Goal: Transaction & Acquisition: Purchase product/service

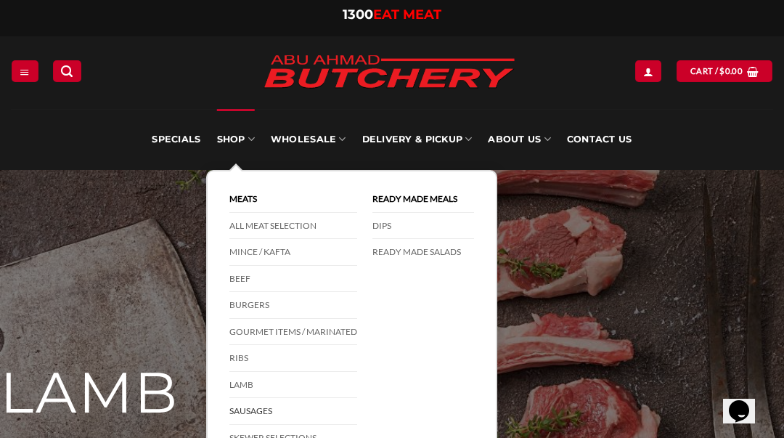
click at [245, 405] on link "Sausages" at bounding box center [293, 411] width 128 height 27
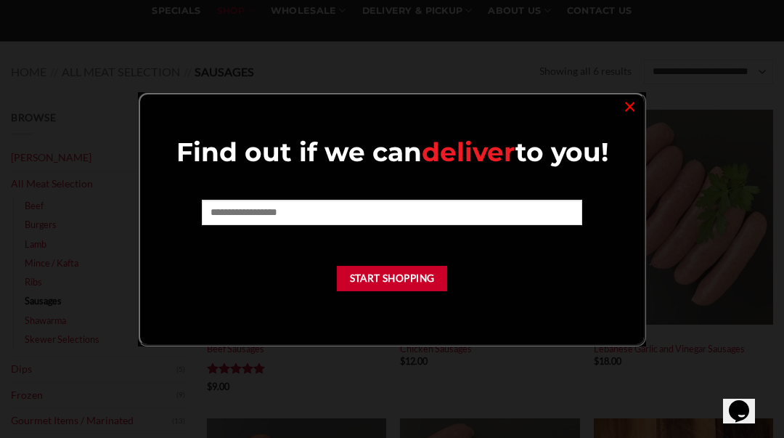
scroll to position [133, 0]
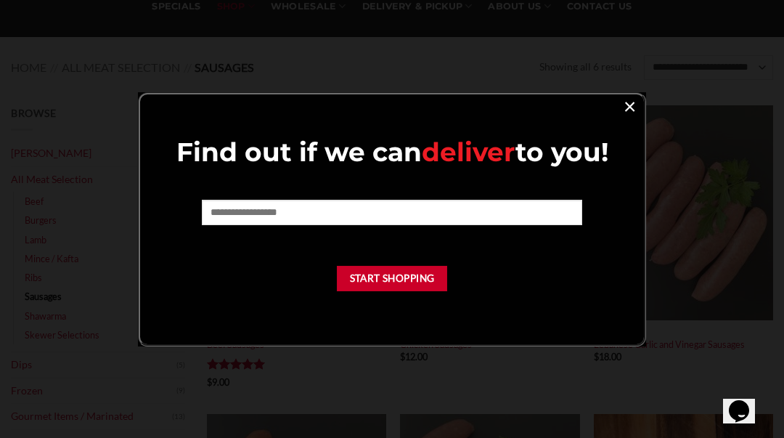
click at [631, 115] on link "×" at bounding box center [629, 106] width 21 height 20
click at [627, 107] on link "×" at bounding box center [629, 106] width 21 height 20
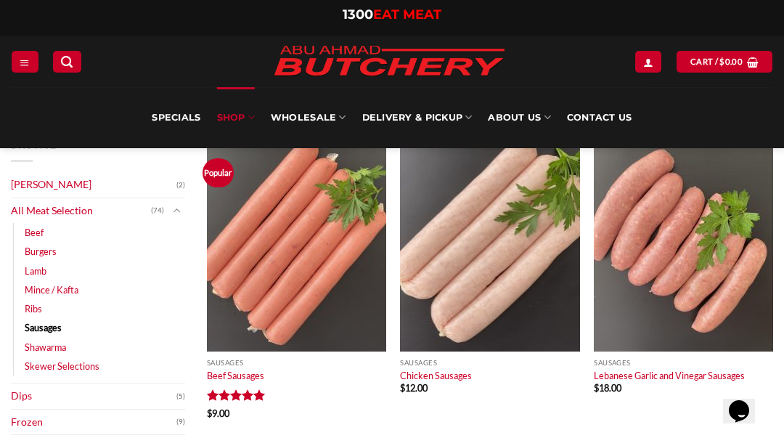
scroll to position [100, 0]
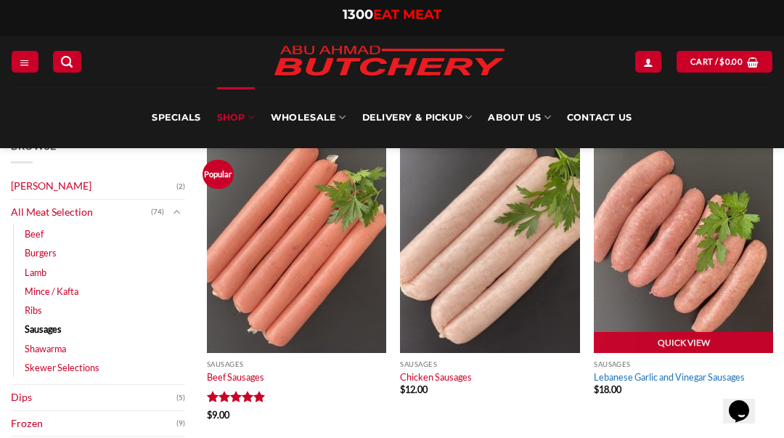
click at [653, 374] on link "Lebanese Garlic and Vinegar Sausages" at bounding box center [669, 377] width 151 height 12
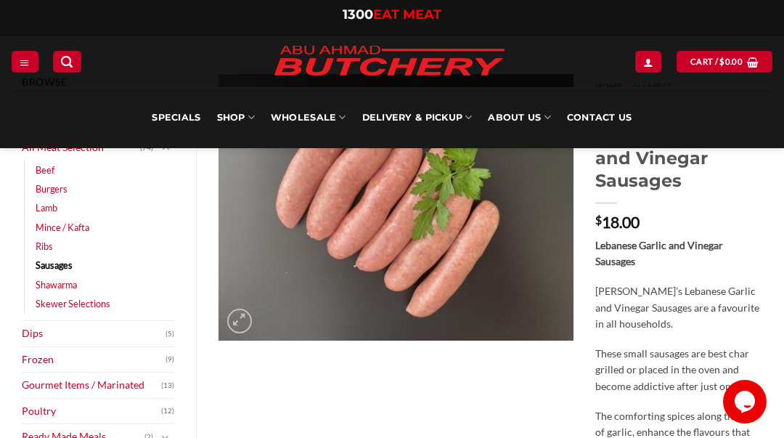
scroll to position [44, 0]
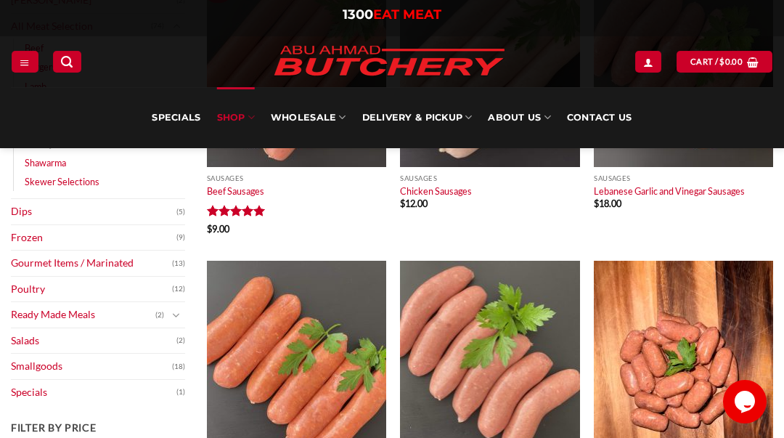
scroll to position [278, 0]
